Goal: Browse casually

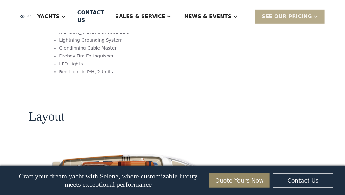
scroll to position [960, 0]
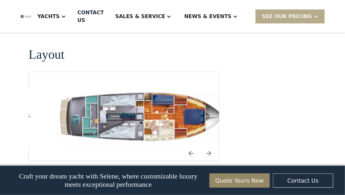
click at [192, 146] on img "Previous slide" at bounding box center [190, 153] width 15 height 15
click at [191, 146] on img "Previous slide" at bounding box center [190, 153] width 15 height 15
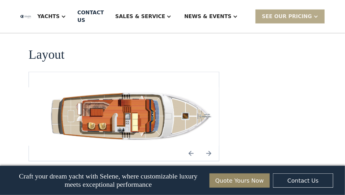
click at [209, 146] on img "Next slide" at bounding box center [208, 153] width 15 height 15
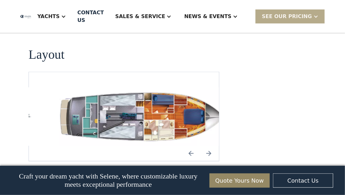
click at [194, 146] on img "Previous slide" at bounding box center [190, 153] width 15 height 15
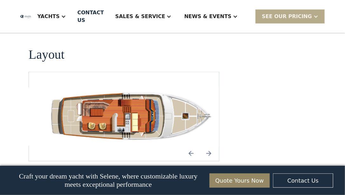
click at [209, 146] on img "Next slide" at bounding box center [208, 153] width 15 height 15
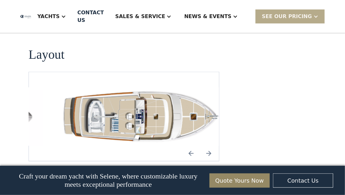
click at [188, 146] on img "Previous slide" at bounding box center [190, 153] width 15 height 15
click at [190, 146] on img "Previous slide" at bounding box center [190, 153] width 15 height 15
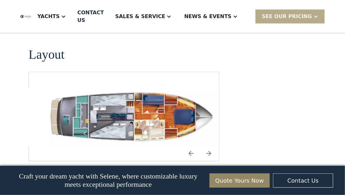
click at [190, 146] on img "Previous slide" at bounding box center [190, 153] width 15 height 15
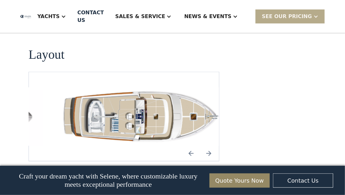
click at [209, 146] on img "Next slide" at bounding box center [208, 153] width 15 height 15
click at [192, 146] on img "Previous slide" at bounding box center [190, 153] width 15 height 15
